Goal: Task Accomplishment & Management: Manage account settings

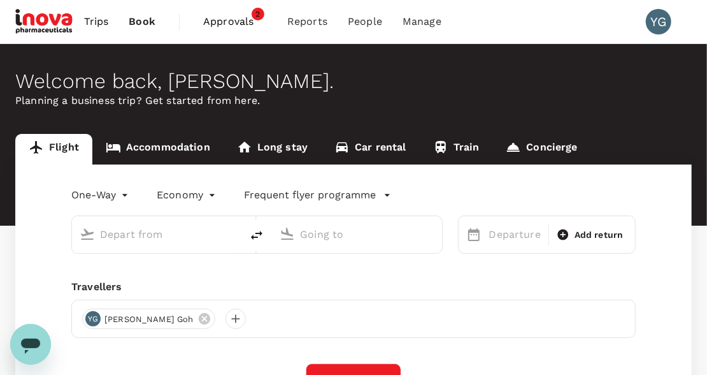
type input "roundtrip"
type input "Singapore Changi (SIN)"
type input "Soekarno-Hatta Intl (CGK)"
type input "Singapore Changi (SIN)"
type input "Soekarno-Hatta Intl (CGK)"
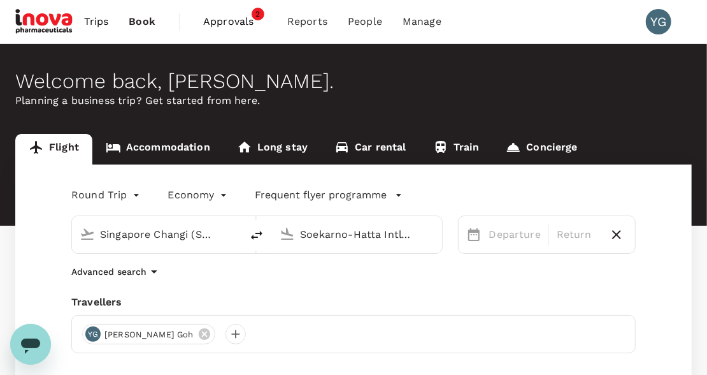
click at [242, 20] on span "Approvals" at bounding box center [235, 21] width 64 height 15
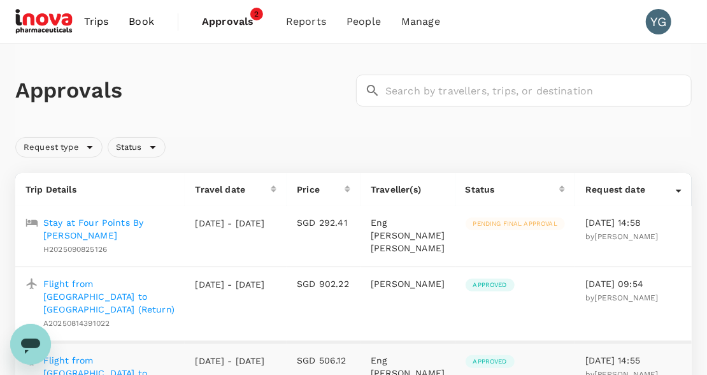
click at [68, 221] on p "Stay at Four Points By [PERSON_NAME]" at bounding box center [108, 228] width 131 height 25
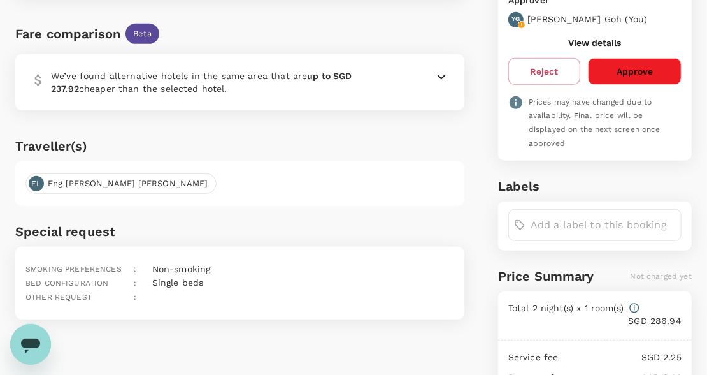
scroll to position [319, 0]
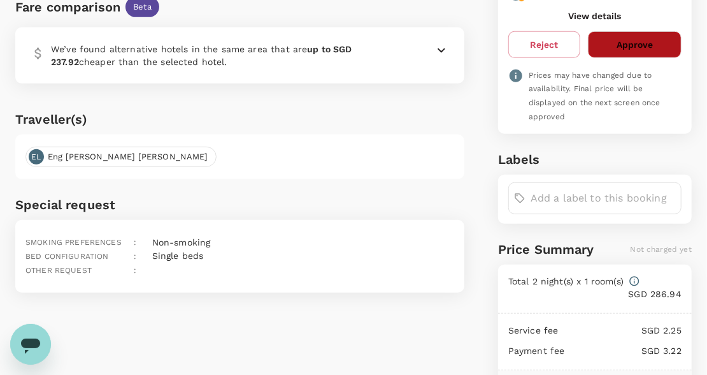
click at [628, 31] on button "Approve" at bounding box center [635, 44] width 94 height 27
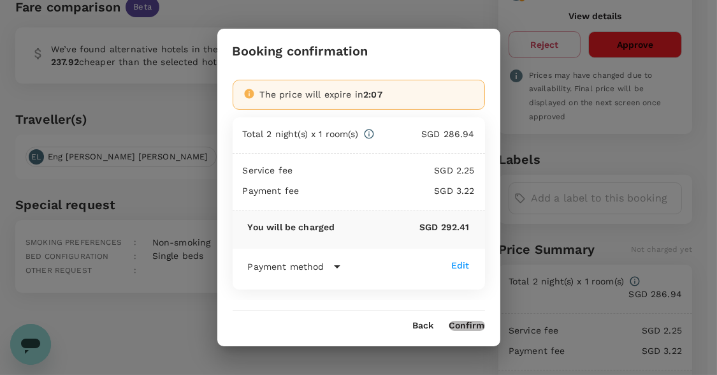
click at [477, 326] on button "Confirm" at bounding box center [467, 326] width 36 height 10
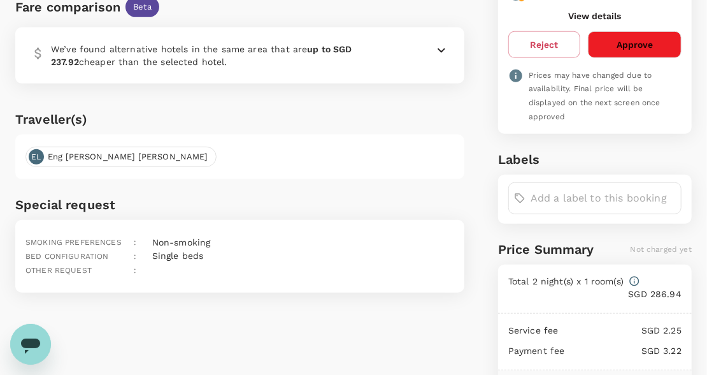
scroll to position [0, 0]
